Goal: Information Seeking & Learning: Learn about a topic

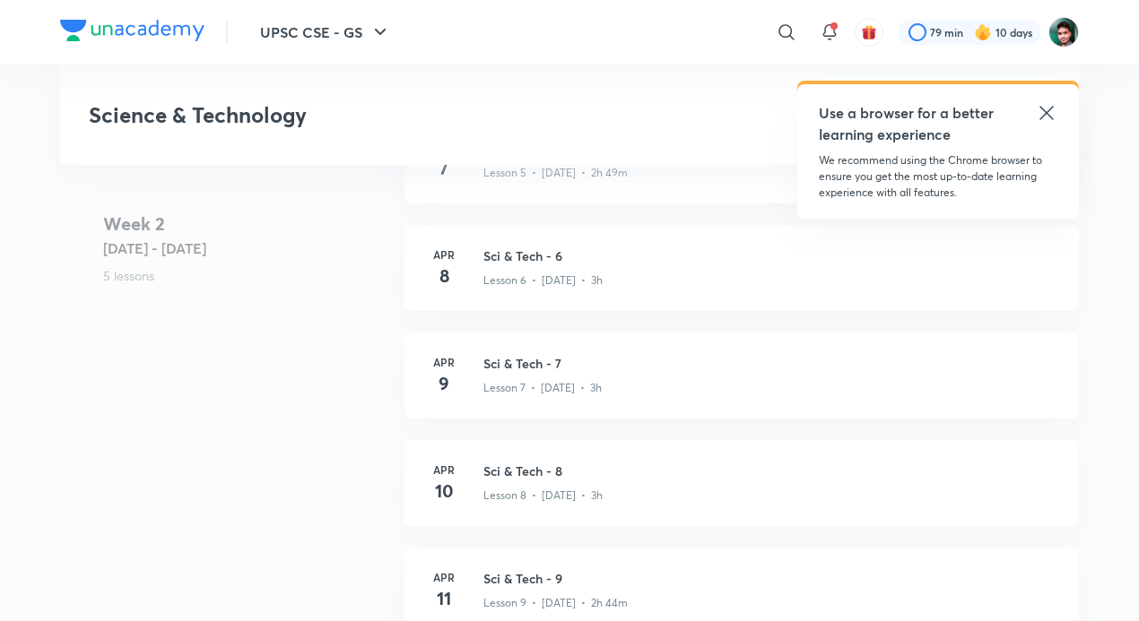
scroll to position [1316, 0]
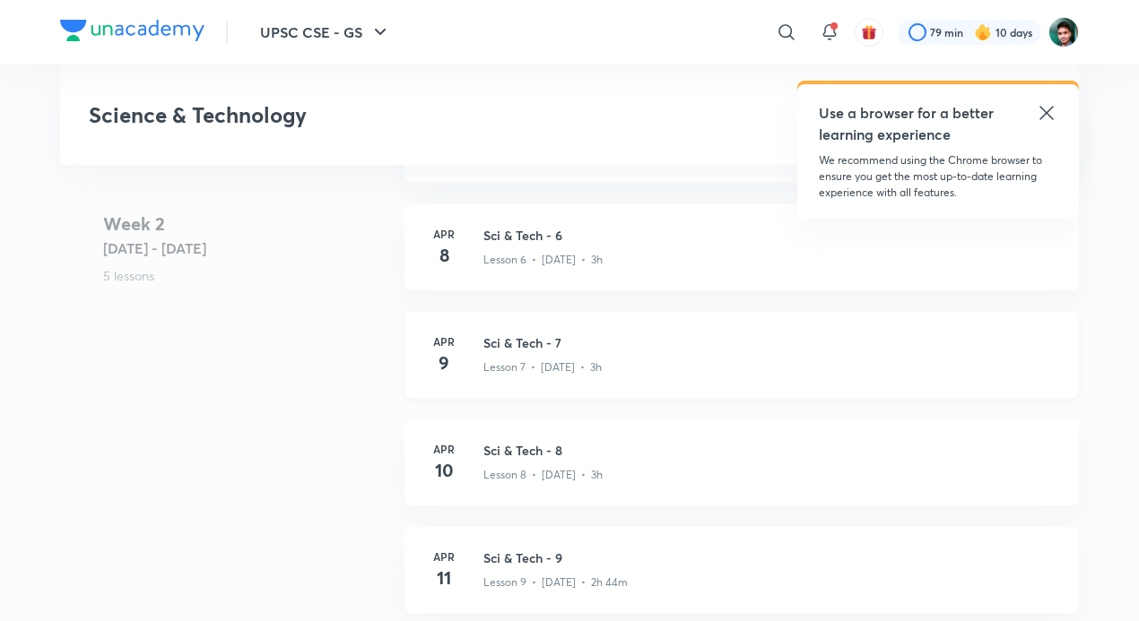
click at [568, 360] on p "Lesson 7 • [DATE] • 3h" at bounding box center [542, 368] width 118 height 16
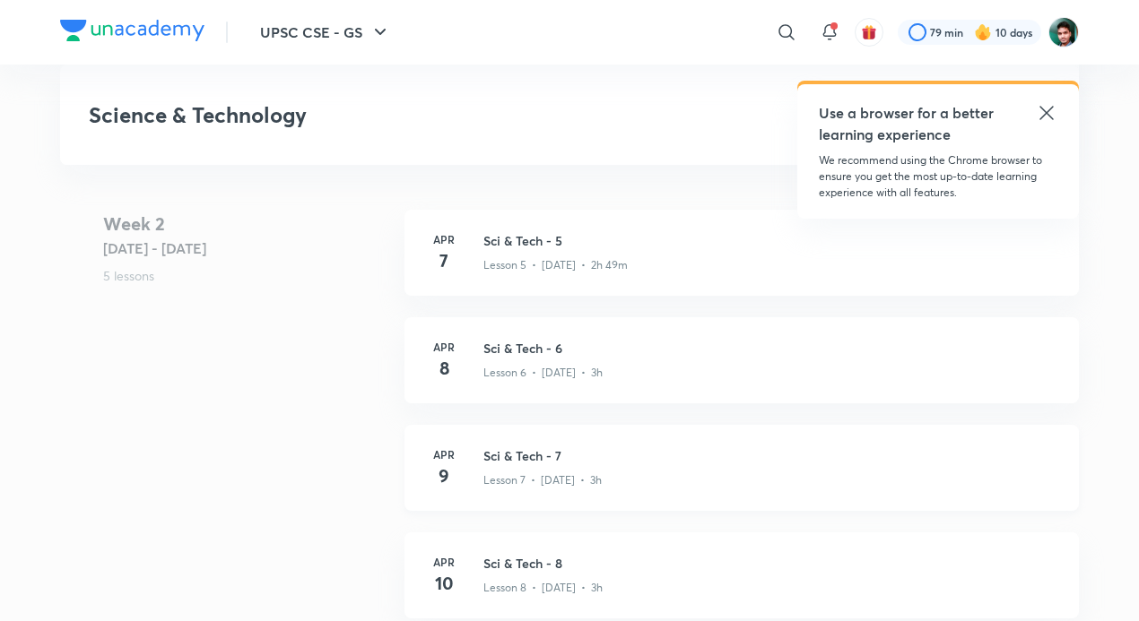
click at [647, 465] on div "Lesson 7 • [DATE] • 3h" at bounding box center [770, 476] width 574 height 23
click at [594, 500] on div "[DATE] Sci & Tech - 7 Lesson 7 • [DATE] • 3h" at bounding box center [741, 468] width 674 height 86
click at [706, 490] on div "[DATE] Sci & Tech - 7 Lesson 7 • [DATE] • 3h" at bounding box center [741, 468] width 674 height 86
